Goal: Information Seeking & Learning: Find specific page/section

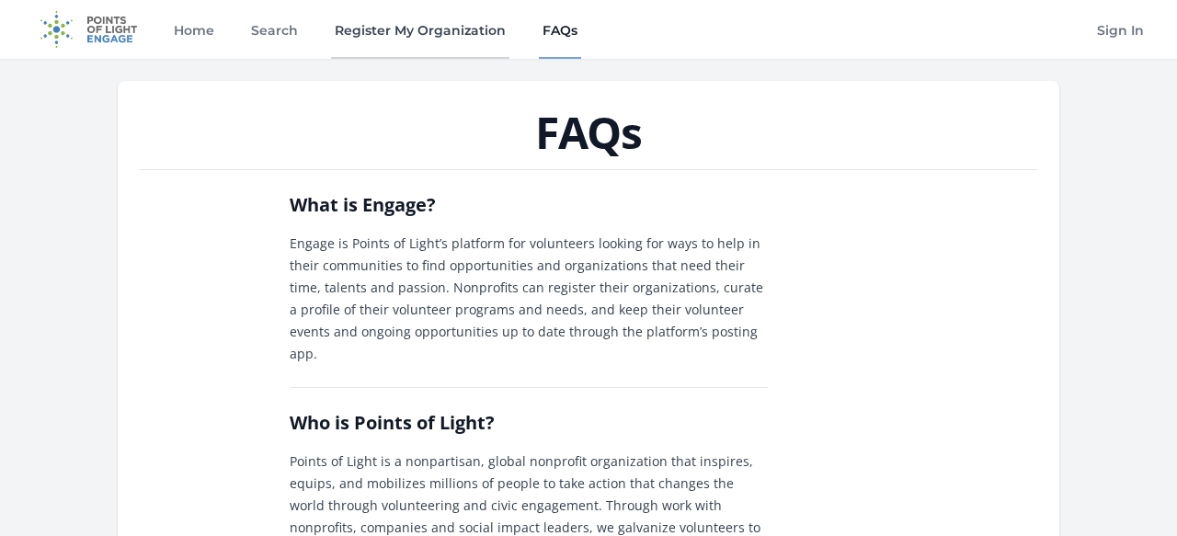
click at [343, 31] on link "Register My Organization" at bounding box center [420, 29] width 178 height 59
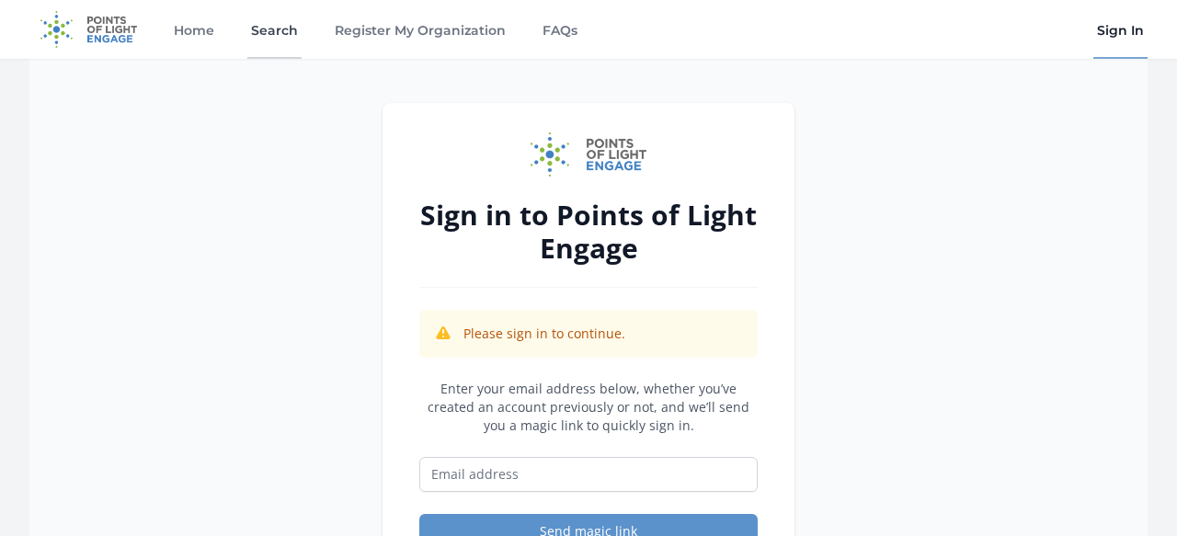
click at [268, 29] on link "Search" at bounding box center [274, 29] width 54 height 59
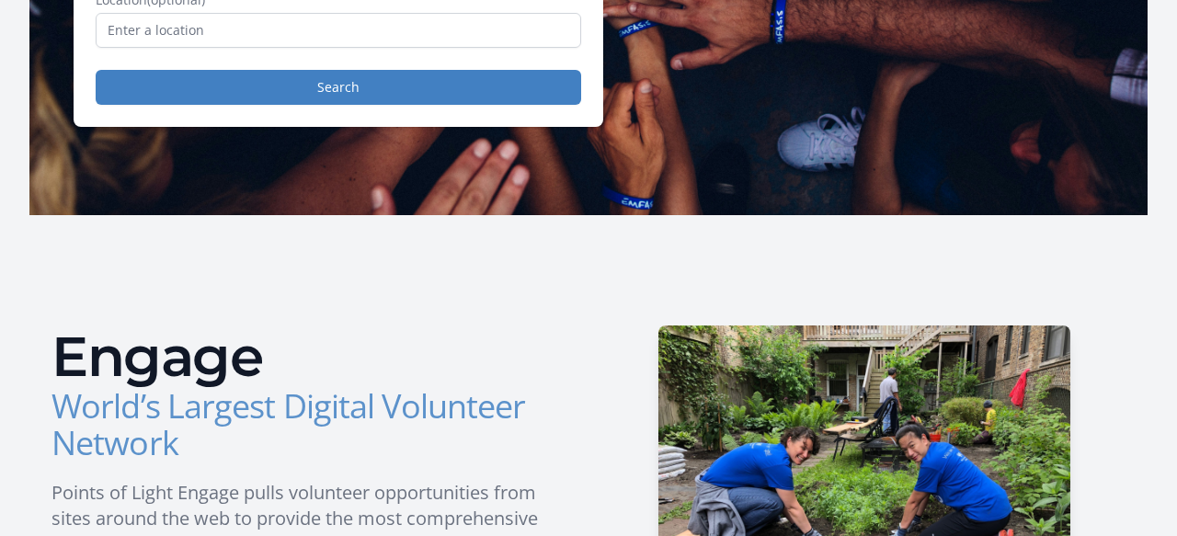
scroll to position [398, 0]
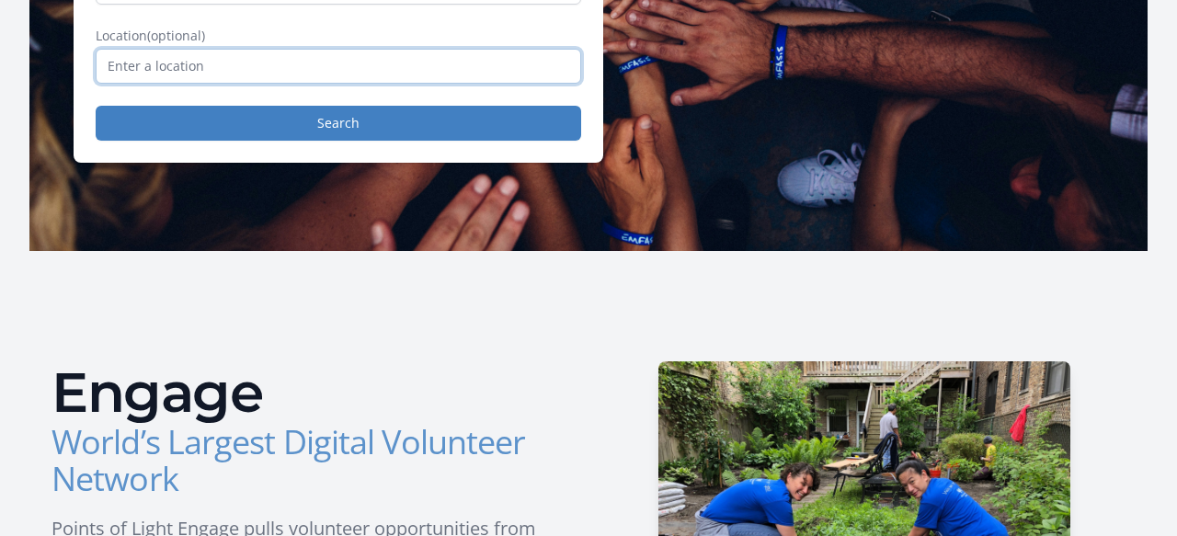
click at [322, 53] on input "text" at bounding box center [338, 66] width 485 height 35
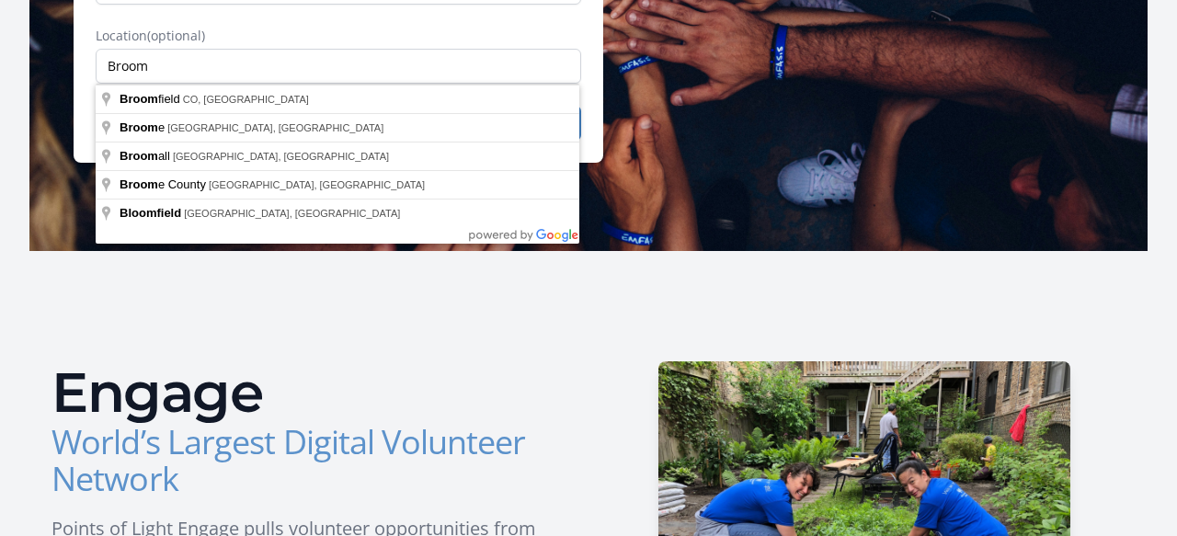
type input "Broomfield, CO, USA"
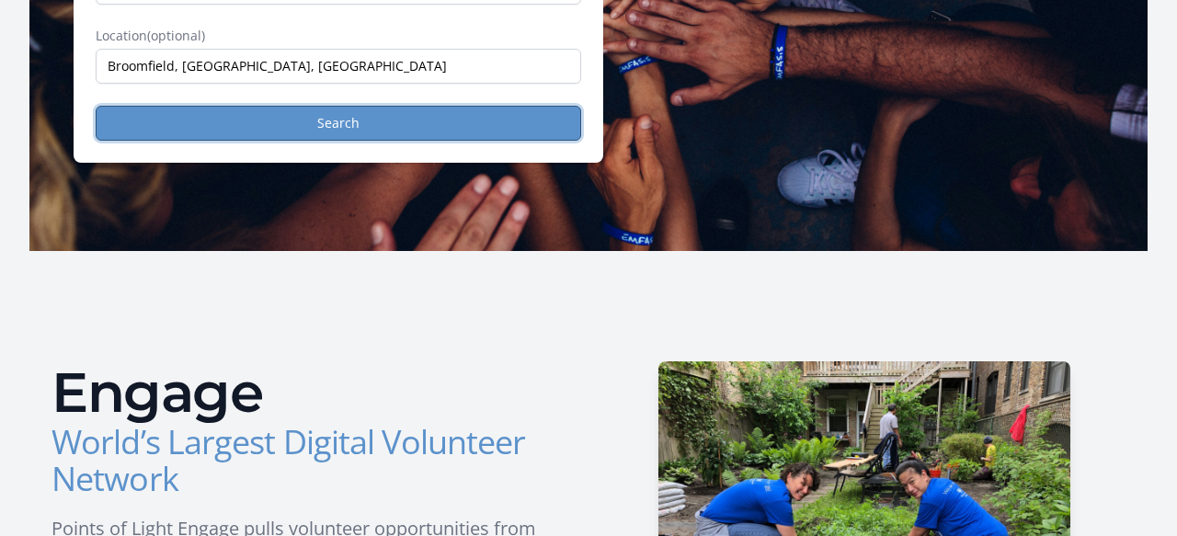
click at [287, 120] on button "Search" at bounding box center [338, 123] width 485 height 35
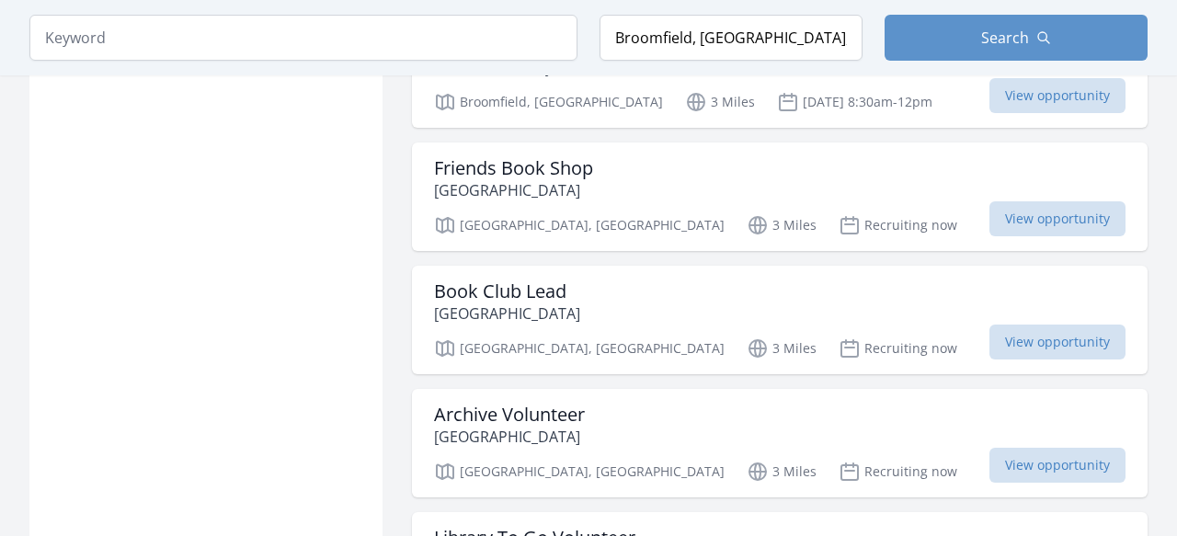
scroll to position [1483, 0]
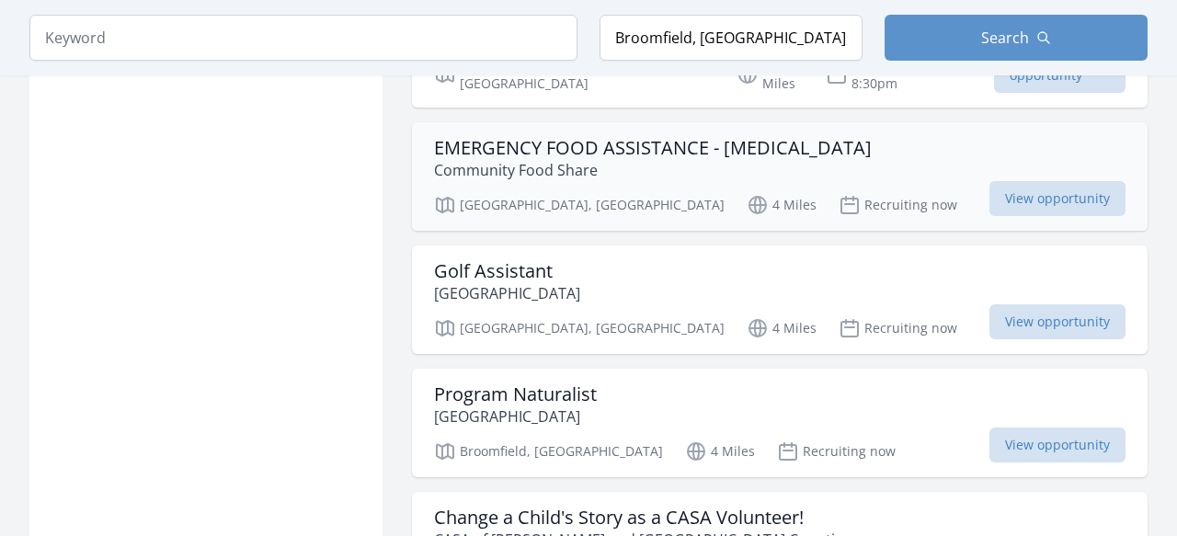
scroll to position [2495, 0]
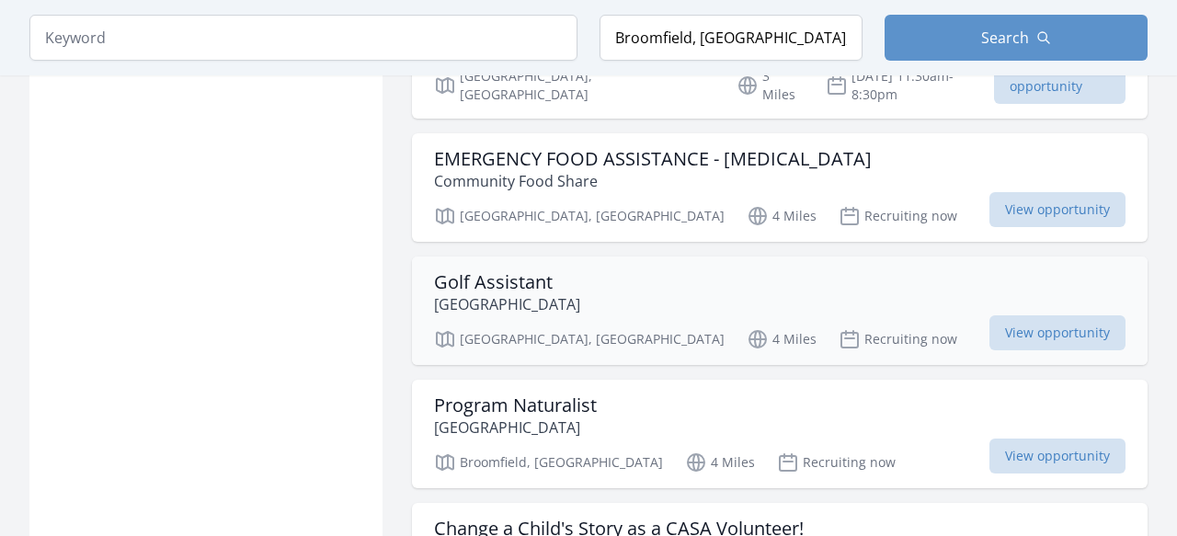
click at [472, 293] on p "Westminster" at bounding box center [507, 304] width 146 height 22
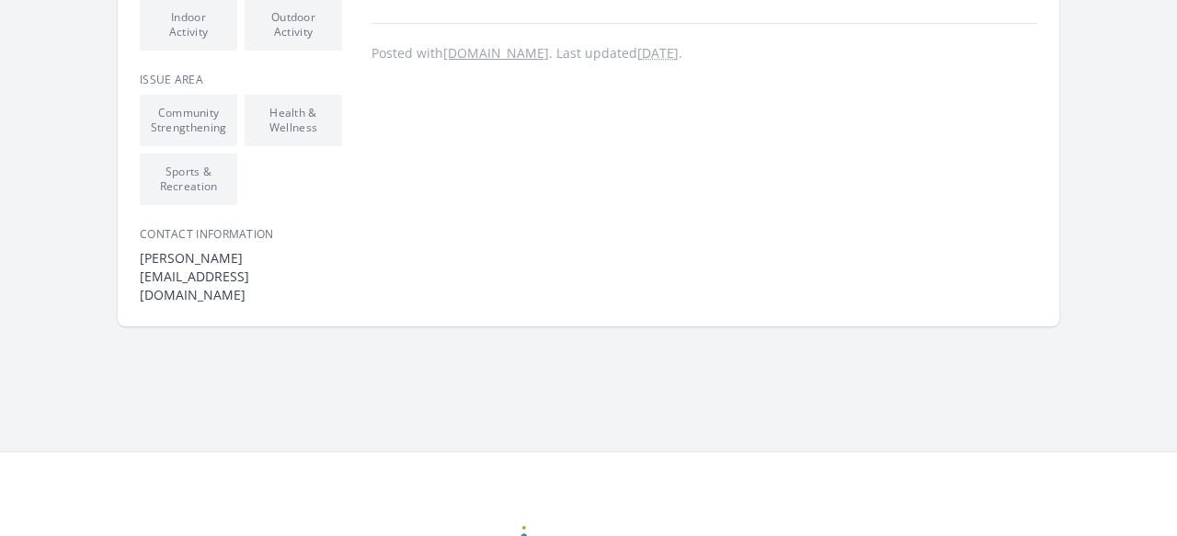
scroll to position [389, 0]
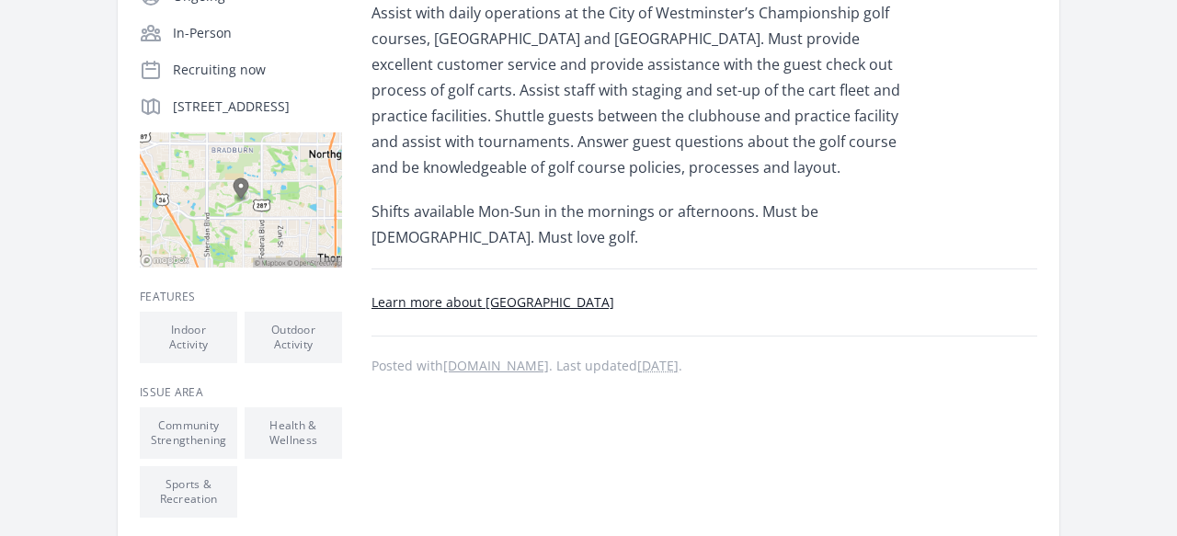
click at [475, 365] on link "[DOMAIN_NAME]" at bounding box center [496, 365] width 106 height 17
